Goal: Transaction & Acquisition: Purchase product/service

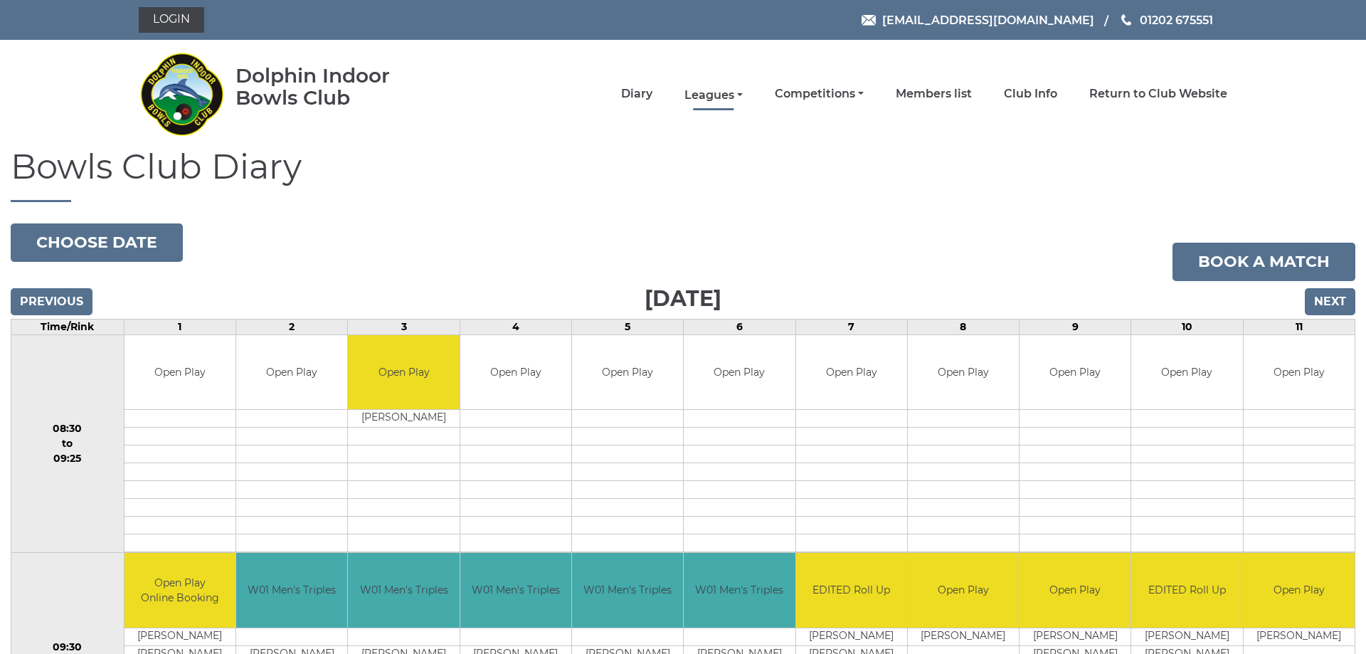
click at [726, 94] on link "Leagues" at bounding box center [713, 95] width 58 height 16
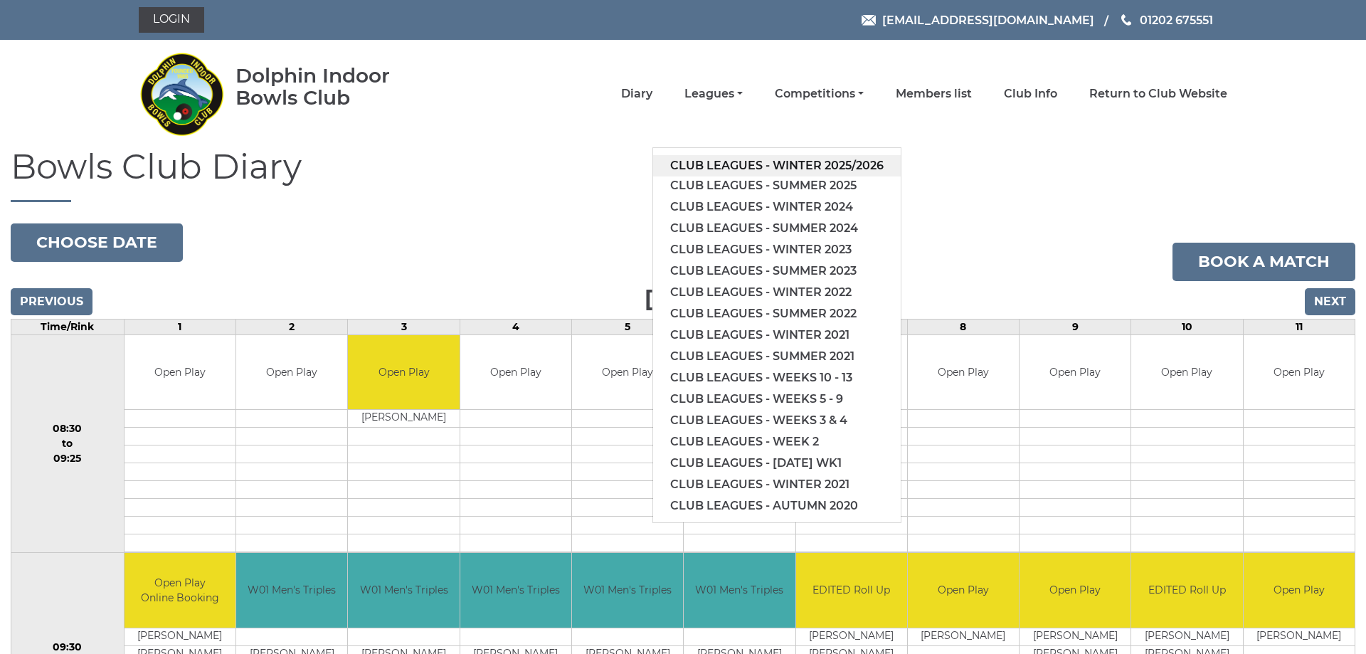
click at [760, 155] on link "Club leagues - Winter 2025/2026" at bounding box center [777, 165] width 248 height 21
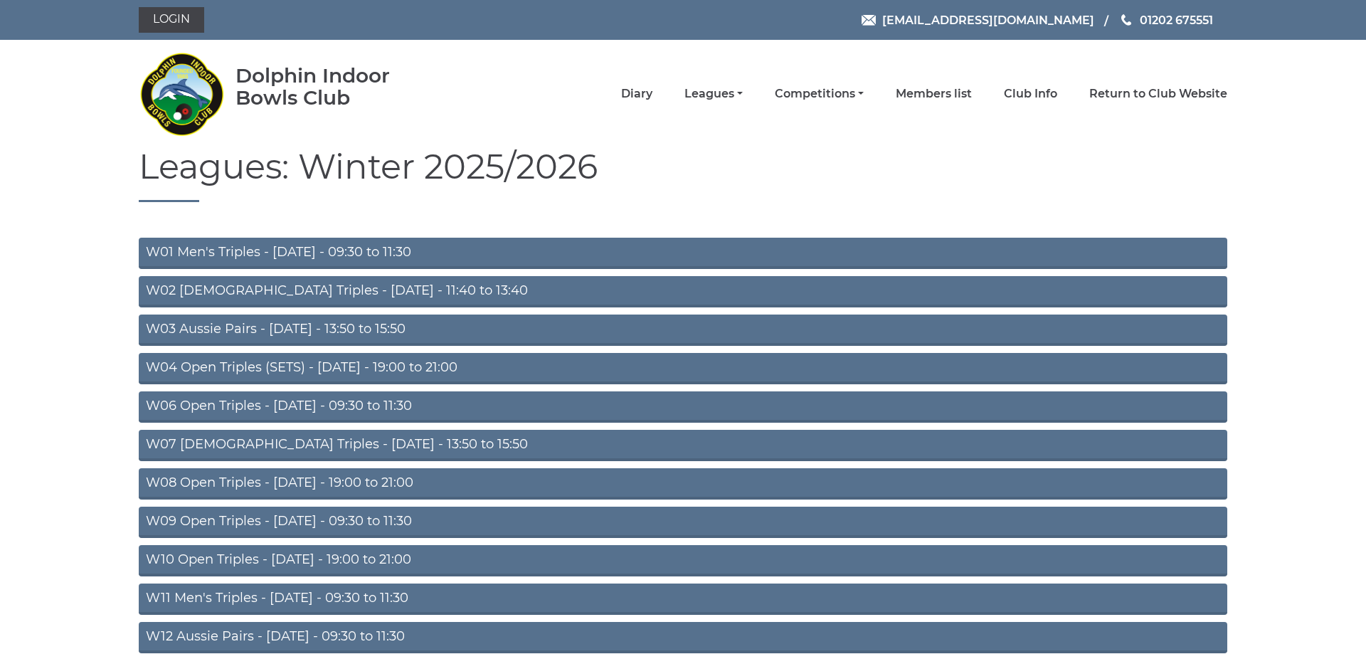
click at [282, 366] on link "W04 Open Triples (SETS) - Monday - 19:00 to 21:00" at bounding box center [683, 368] width 1088 height 31
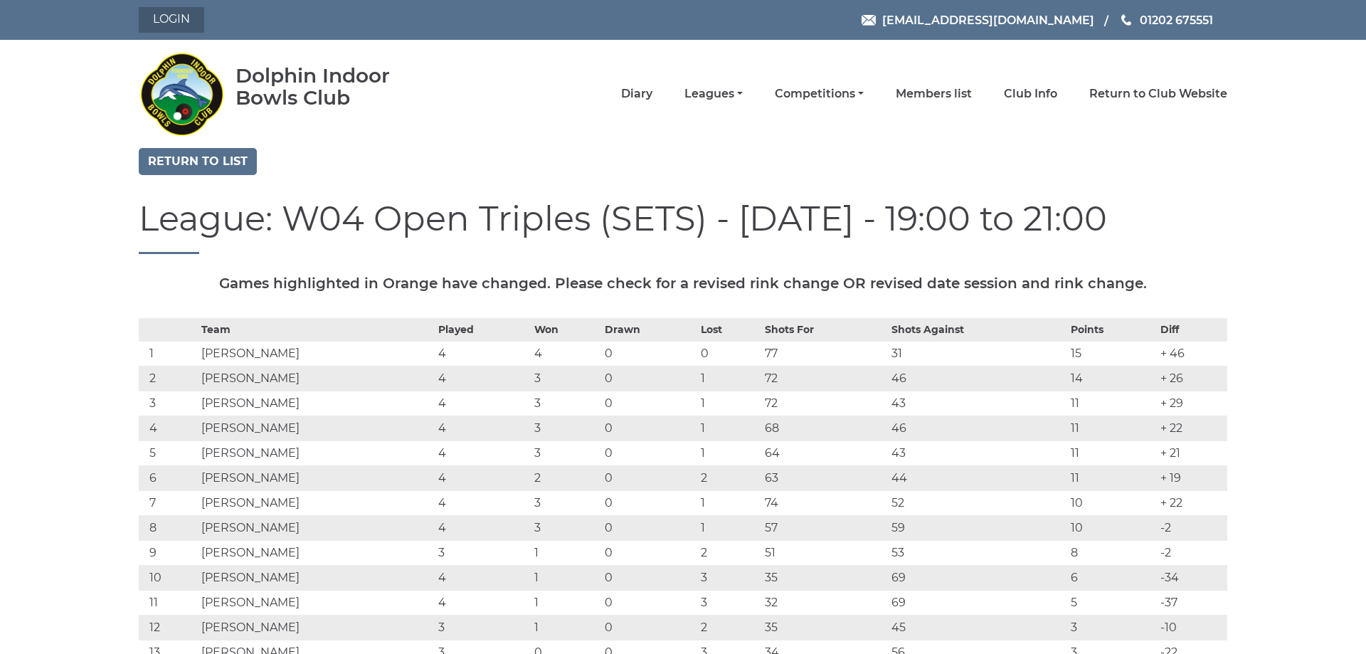
click at [166, 18] on link "Login" at bounding box center [171, 20] width 65 height 26
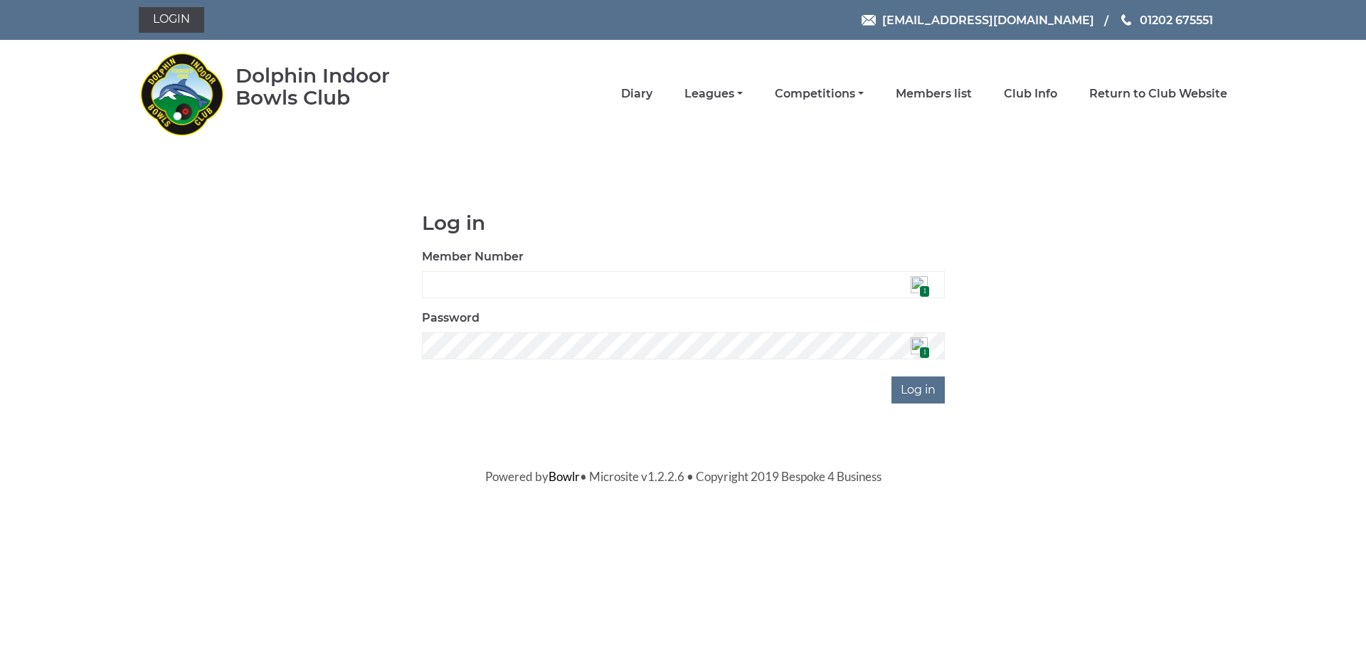
click at [919, 284] on img at bounding box center [919, 284] width 17 height 17
type input "2245"
click at [920, 388] on input "Log in" at bounding box center [917, 389] width 53 height 27
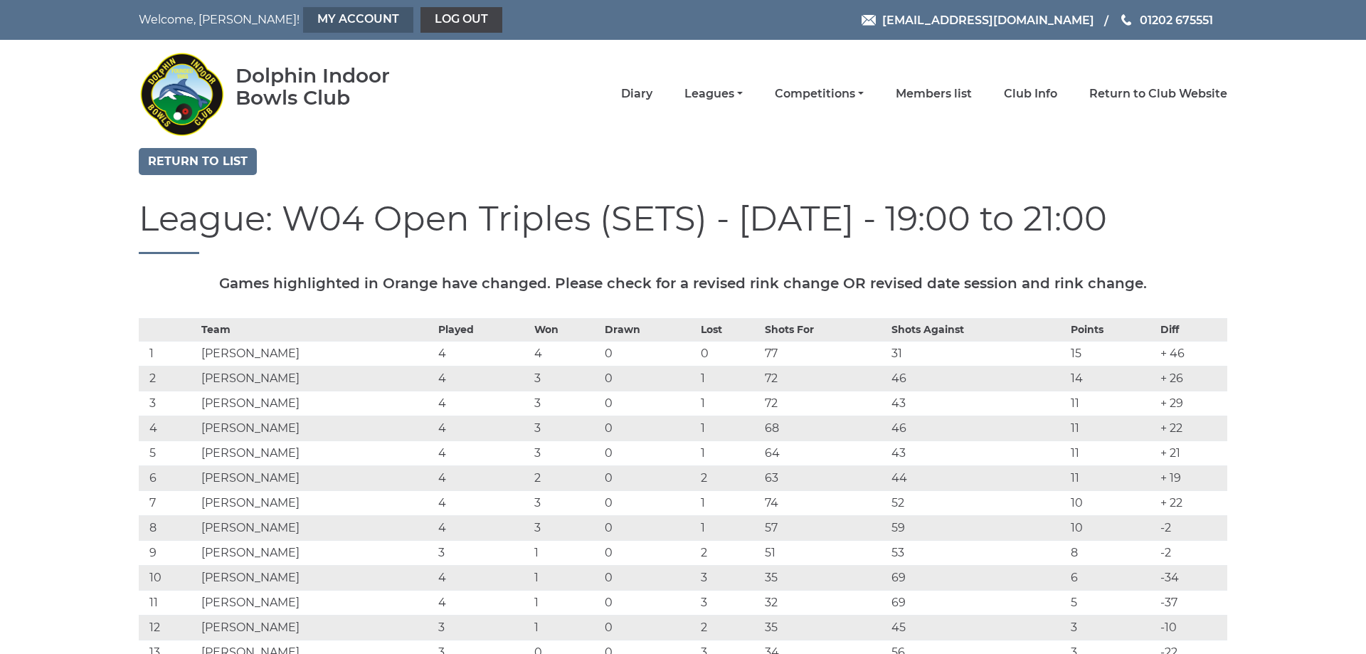
click at [303, 14] on link "My Account" at bounding box center [358, 20] width 110 height 26
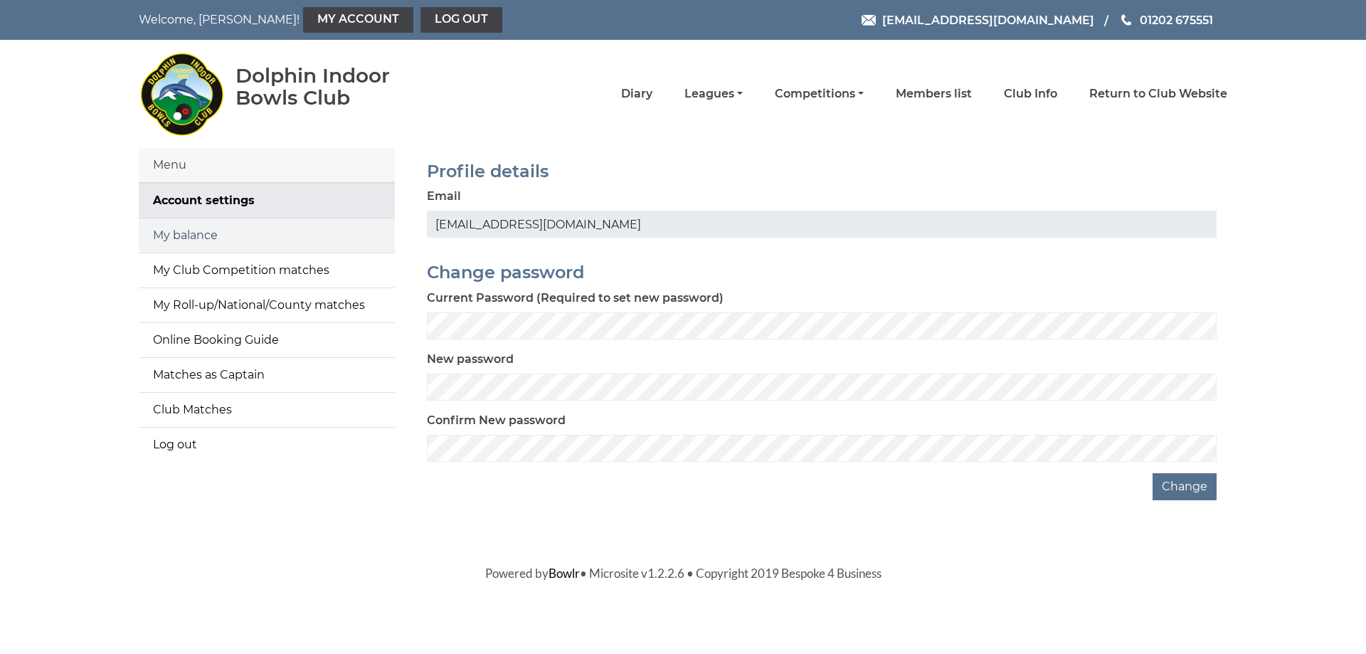
click at [198, 231] on link "My balance" at bounding box center [267, 235] width 256 height 34
click at [192, 235] on link "My balance" at bounding box center [267, 235] width 256 height 34
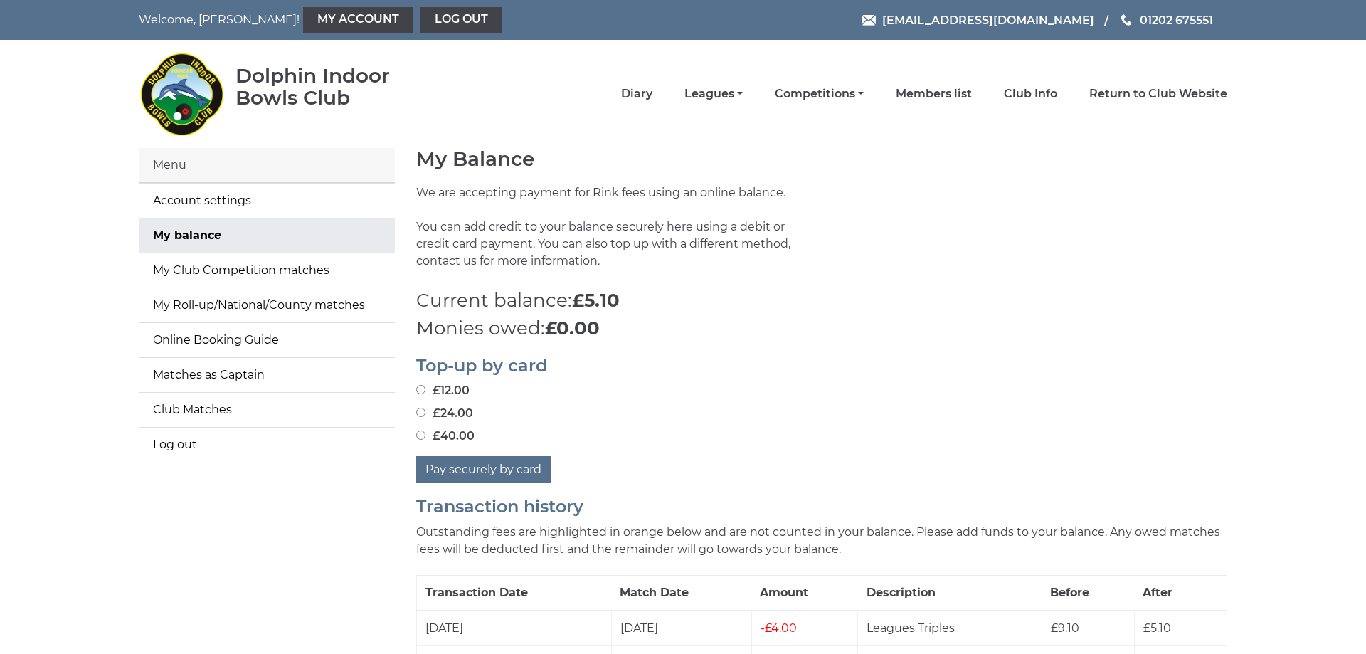
click at [420, 393] on input "£12.00" at bounding box center [420, 389] width 9 height 9
radio input "true"
click at [420, 417] on input "£24.00" at bounding box center [420, 412] width 9 height 9
radio input "true"
click at [462, 462] on button "Pay securely by card" at bounding box center [483, 469] width 134 height 27
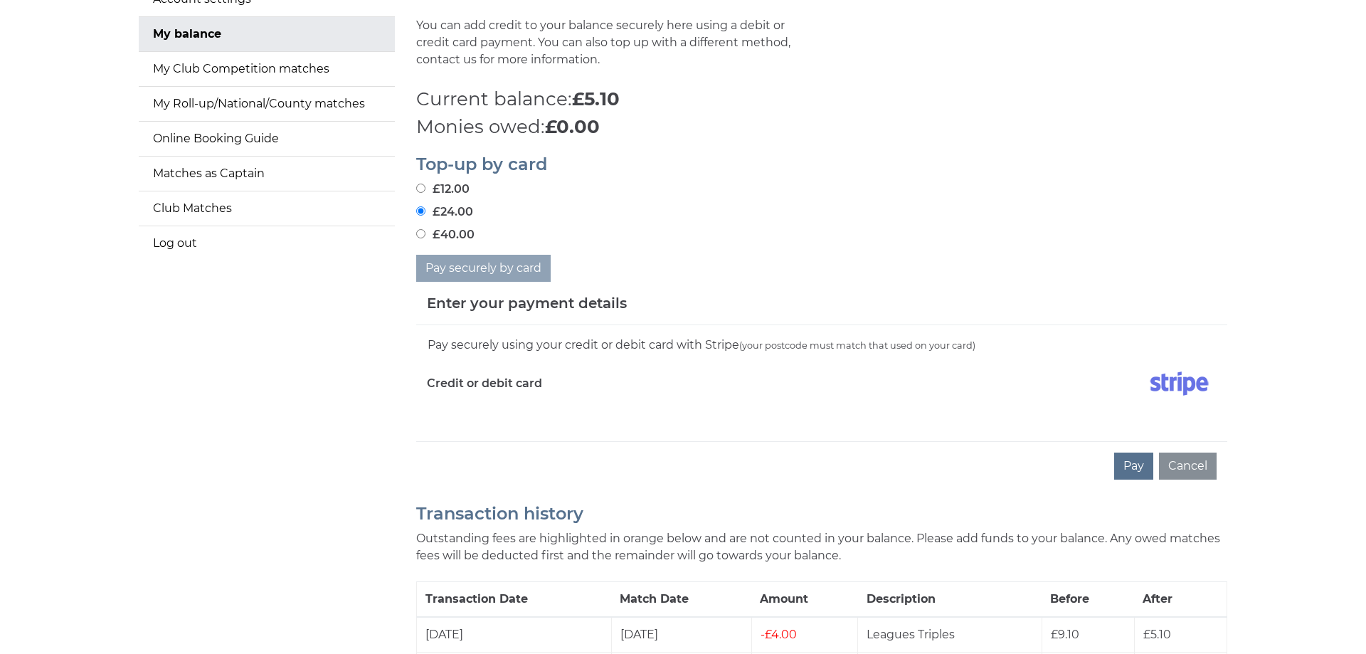
scroll to position [290, 0]
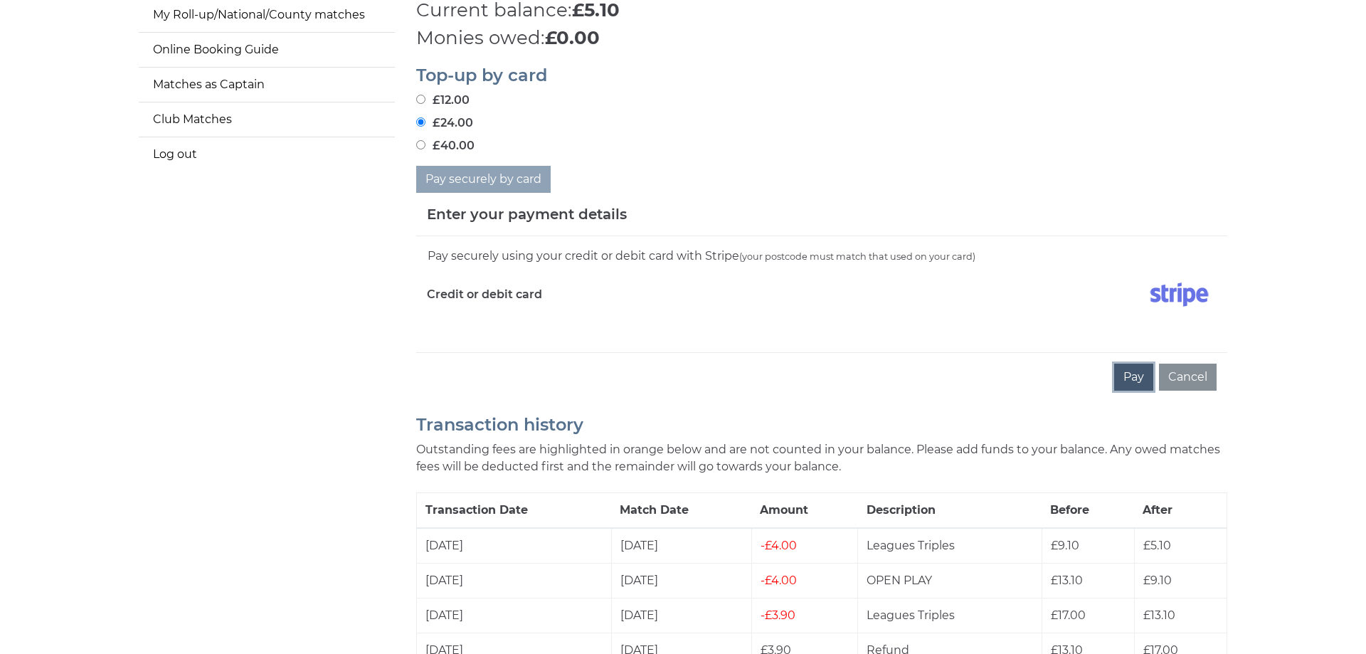
click at [1130, 372] on button "Pay" at bounding box center [1133, 377] width 39 height 27
click at [1132, 376] on button "Pay" at bounding box center [1133, 377] width 39 height 27
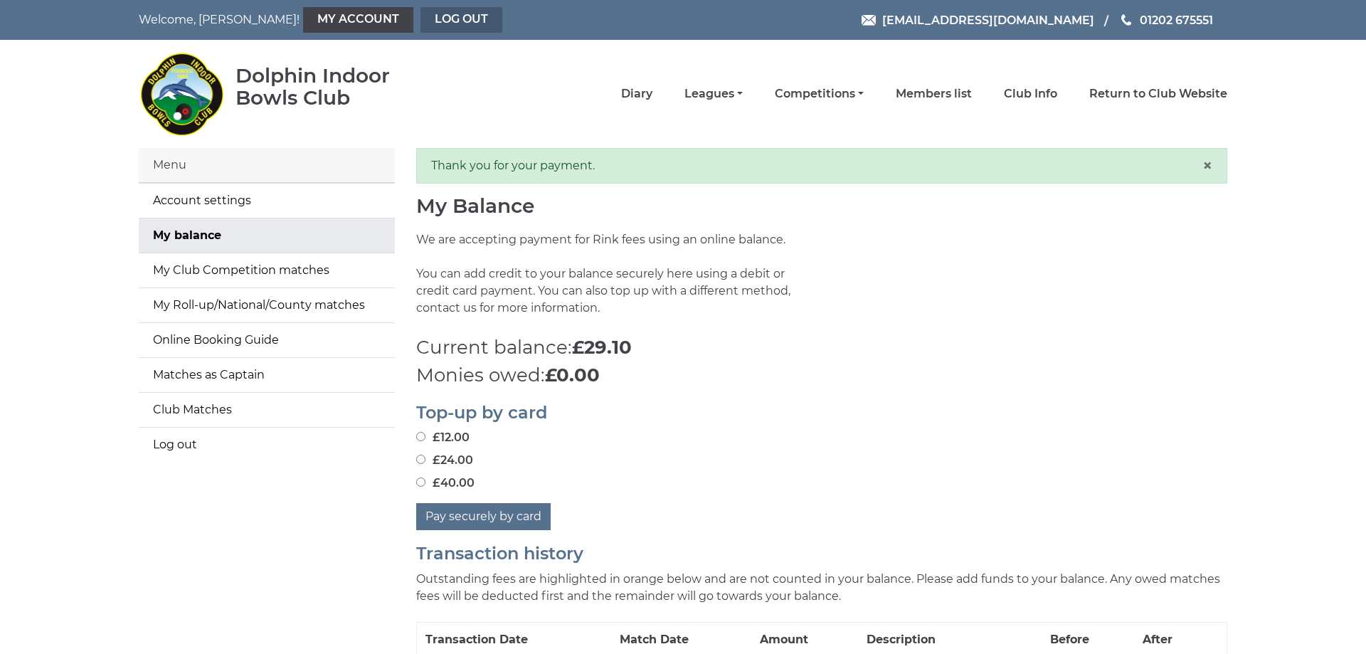
click at [420, 18] on link "Log out" at bounding box center [461, 20] width 82 height 26
